Goal: Book appointment/travel/reservation

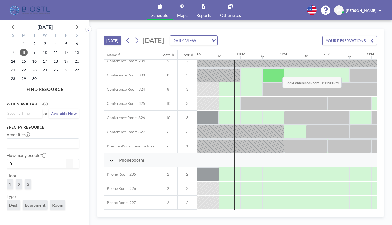
scroll to position [179, 480]
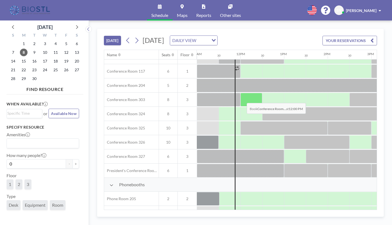
click at [242, 99] on div at bounding box center [251, 100] width 22 height 14
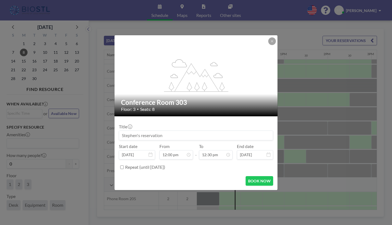
drag, startPoint x: 209, startPoint y: 136, endPoint x: 217, endPoint y: 132, distance: 8.5
click at [211, 134] on input at bounding box center [196, 135] width 154 height 9
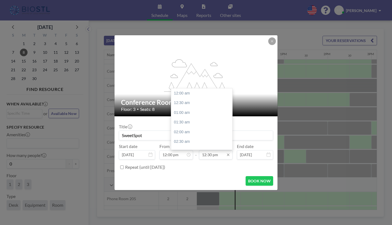
scroll to position [243, 0]
type input "SweetSpot"
click at [187, 132] on div "02:30 pm" at bounding box center [203, 132] width 64 height 10
type input "02:30 pm"
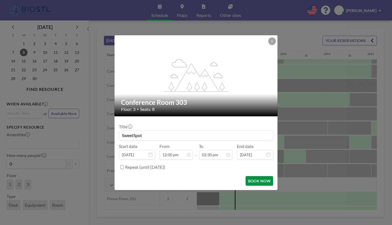
click at [254, 181] on button "BOOK NOW" at bounding box center [260, 181] width 28 height 10
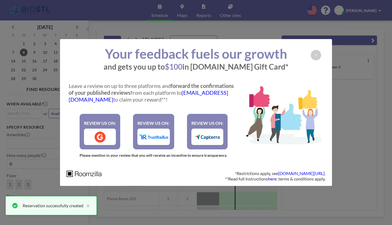
scroll to position [0, 0]
click at [315, 57] on icon at bounding box center [315, 55] width 3 height 4
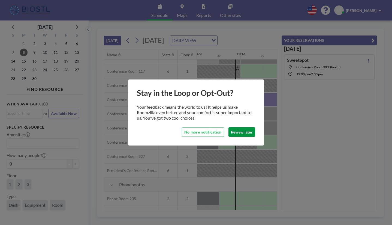
click at [243, 132] on button "Review later" at bounding box center [241, 132] width 27 height 10
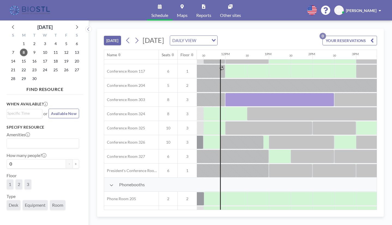
scroll to position [179, 494]
